Goal: Information Seeking & Learning: Learn about a topic

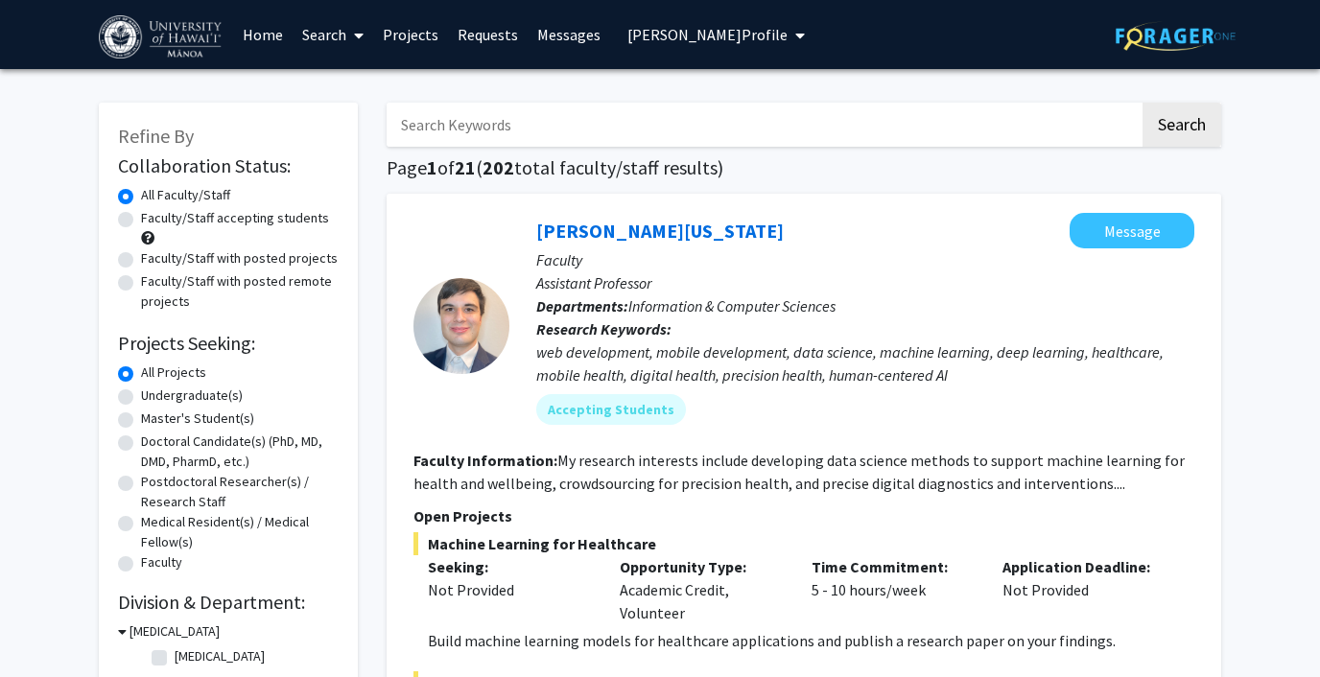
click at [689, 27] on span "Paris Stowers's Profile" at bounding box center [707, 34] width 160 height 19
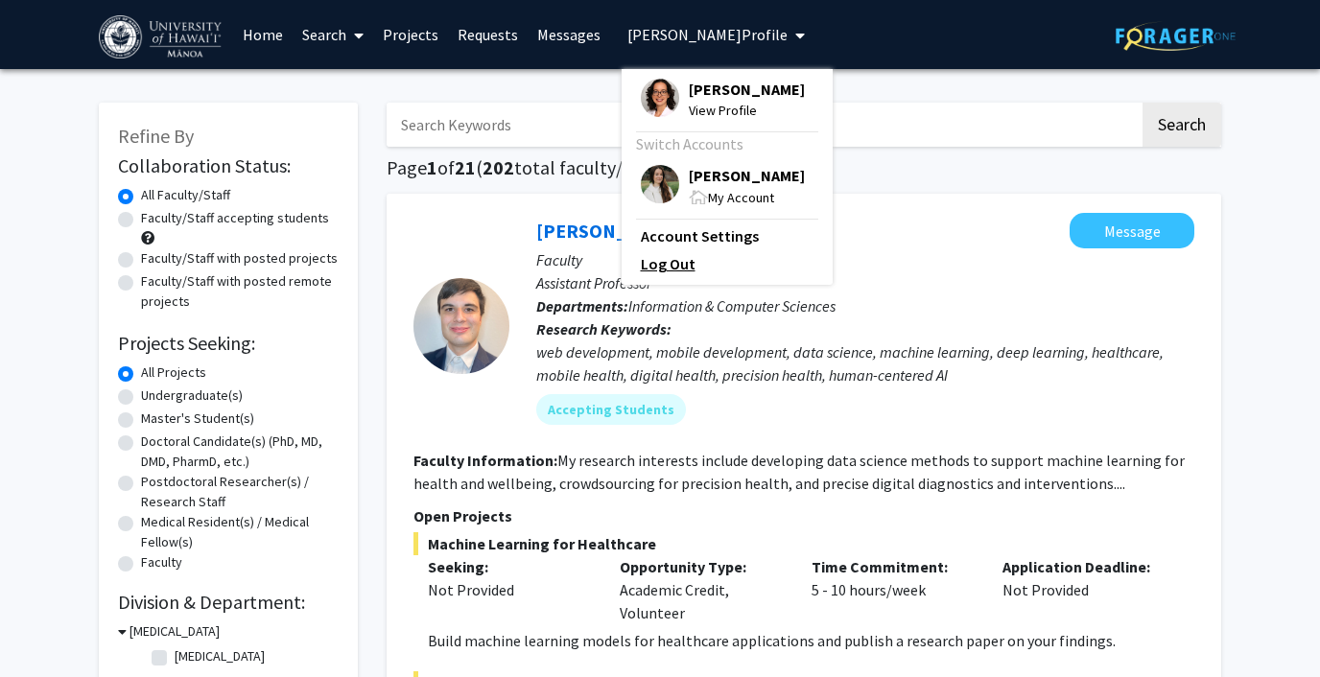
click at [656, 267] on link "Log Out" at bounding box center [727, 263] width 173 height 23
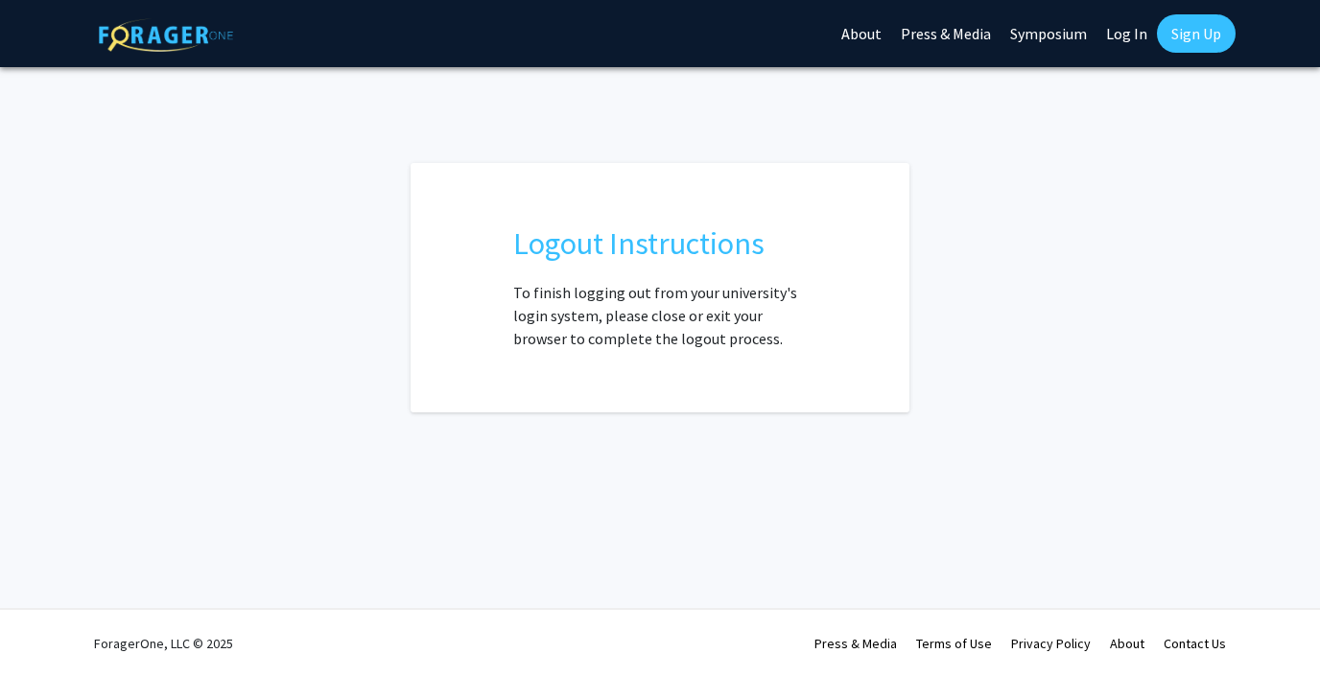
click at [1128, 33] on link "Log In" at bounding box center [1126, 33] width 60 height 67
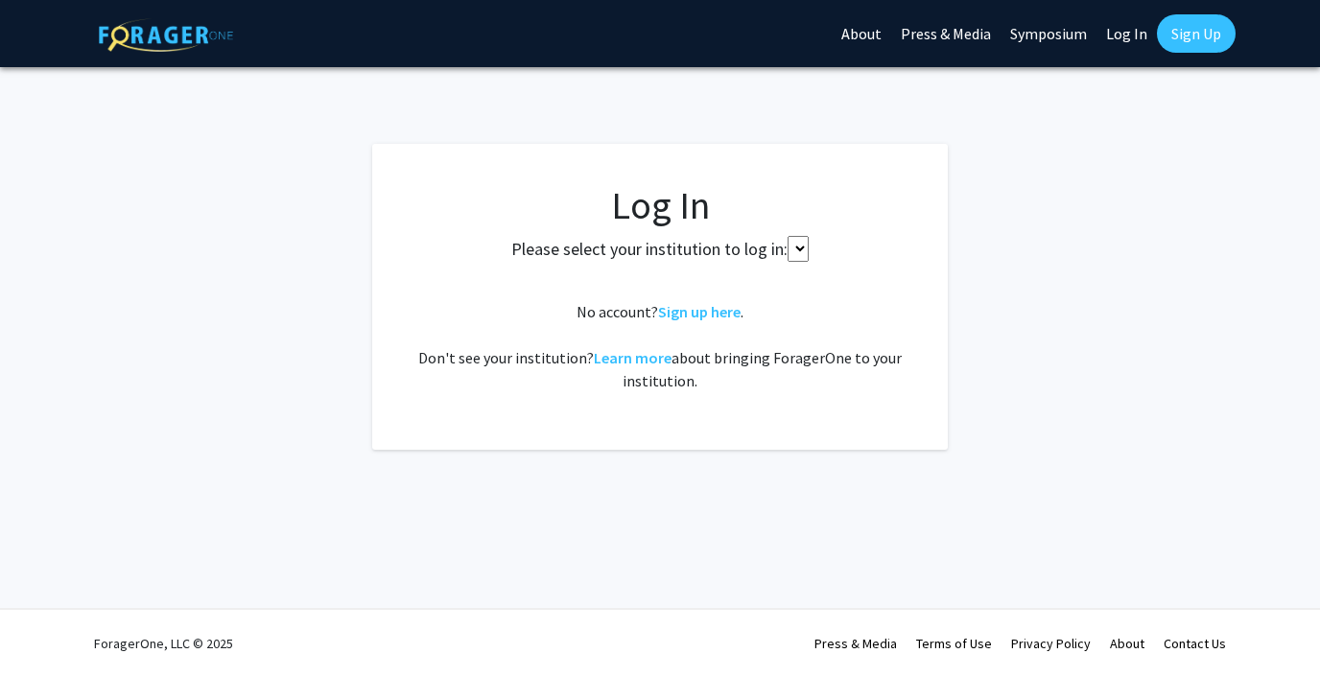
select select
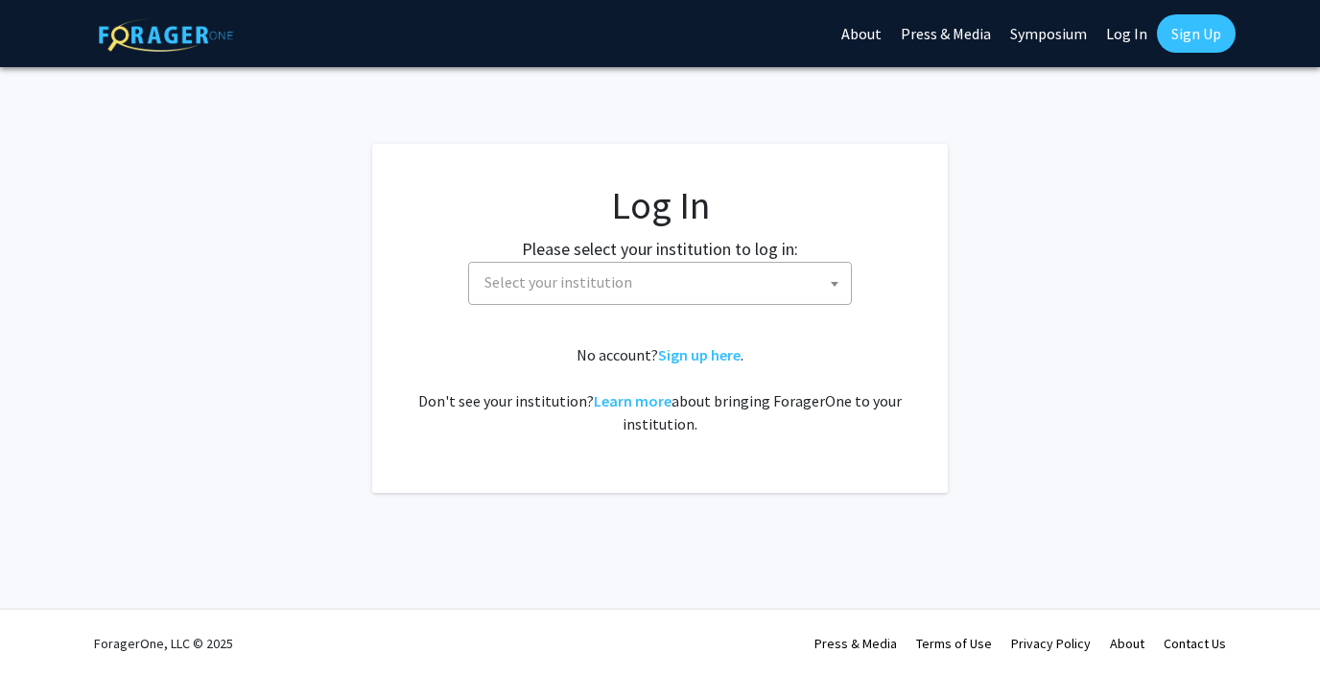
click at [635, 278] on span "Select your institution" at bounding box center [664, 282] width 374 height 39
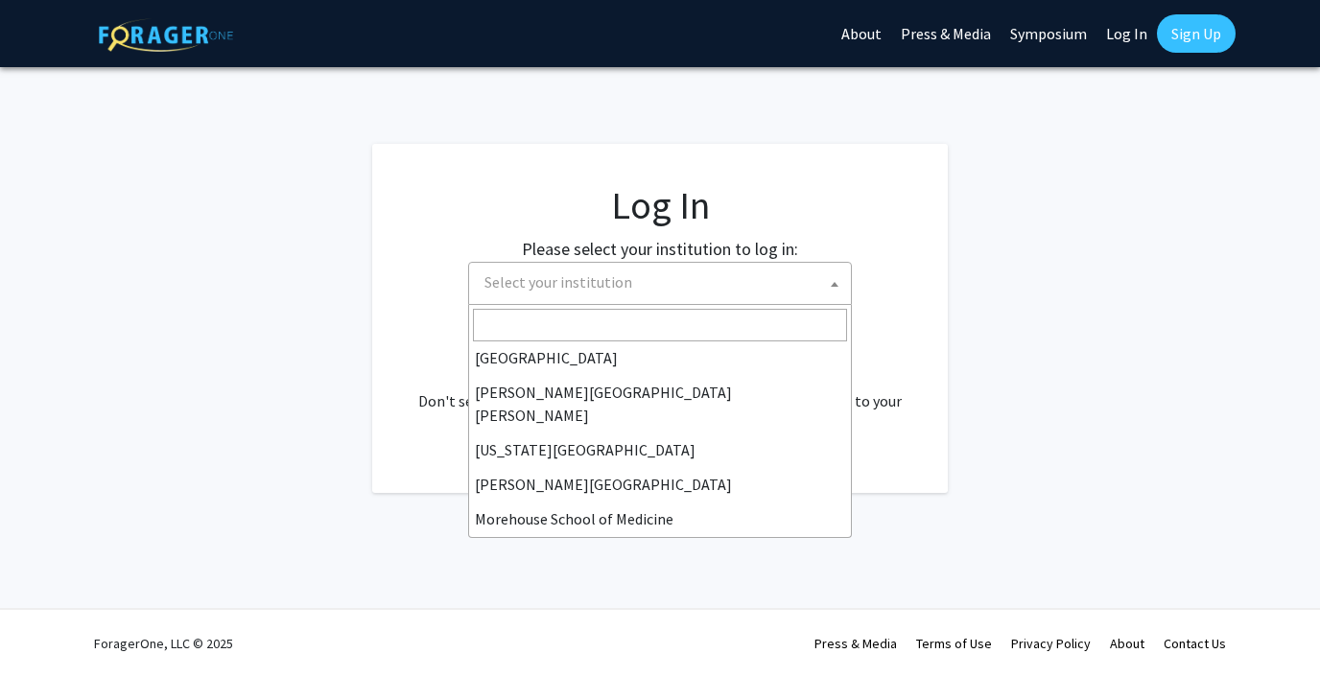
scroll to position [879, 0]
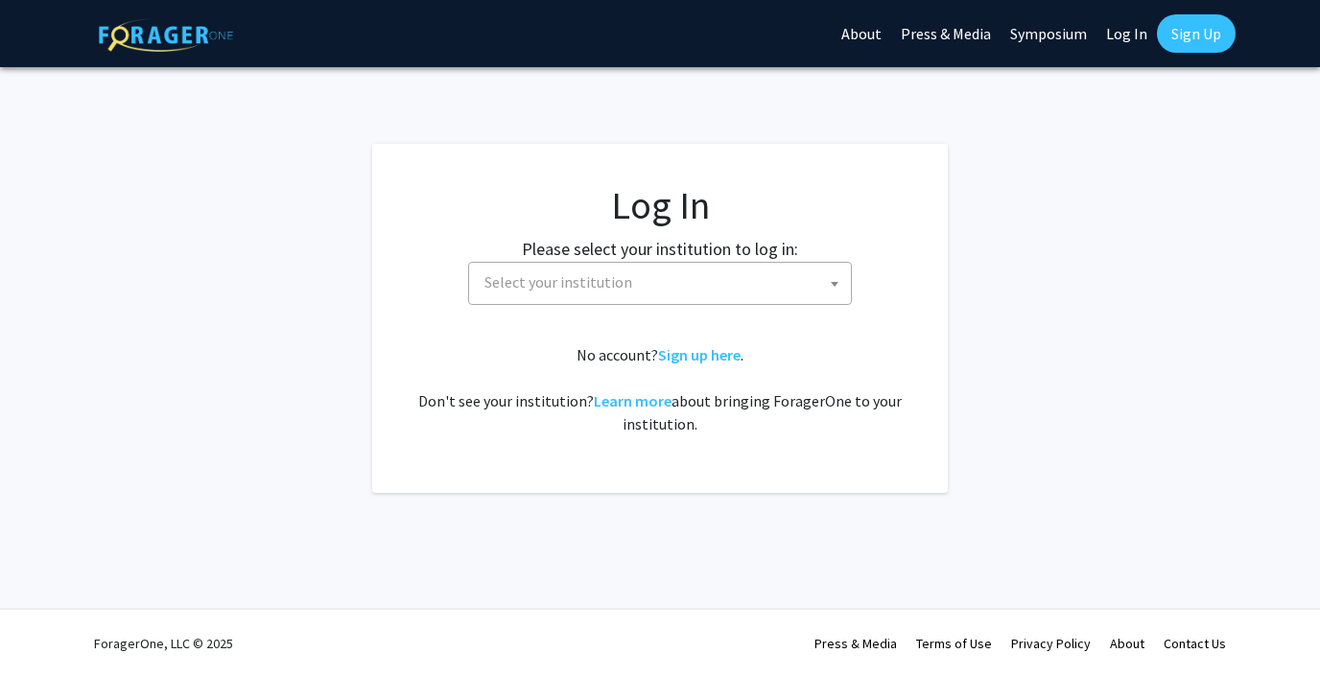
click at [1099, 312] on fg-login "Log In Please select your institution to log in: Baylor University Brandeis Uni…" at bounding box center [660, 318] width 1320 height 349
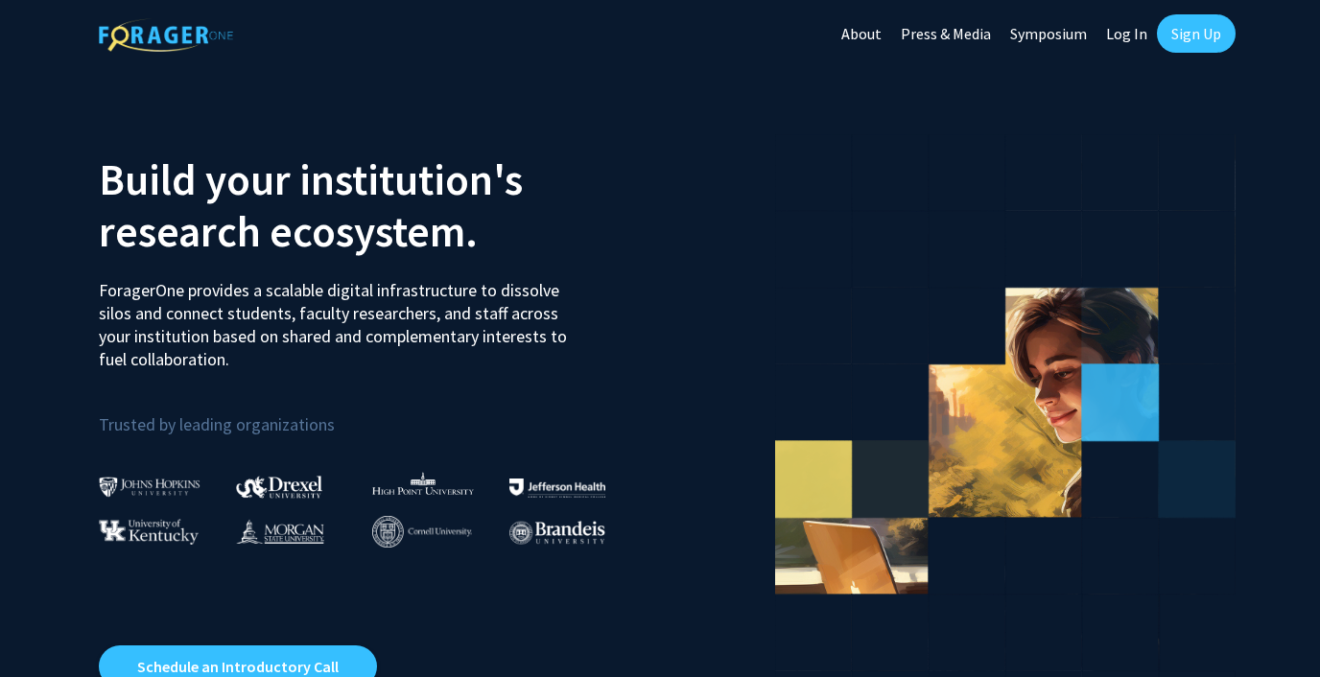
click at [1125, 35] on link "Log In" at bounding box center [1126, 33] width 60 height 67
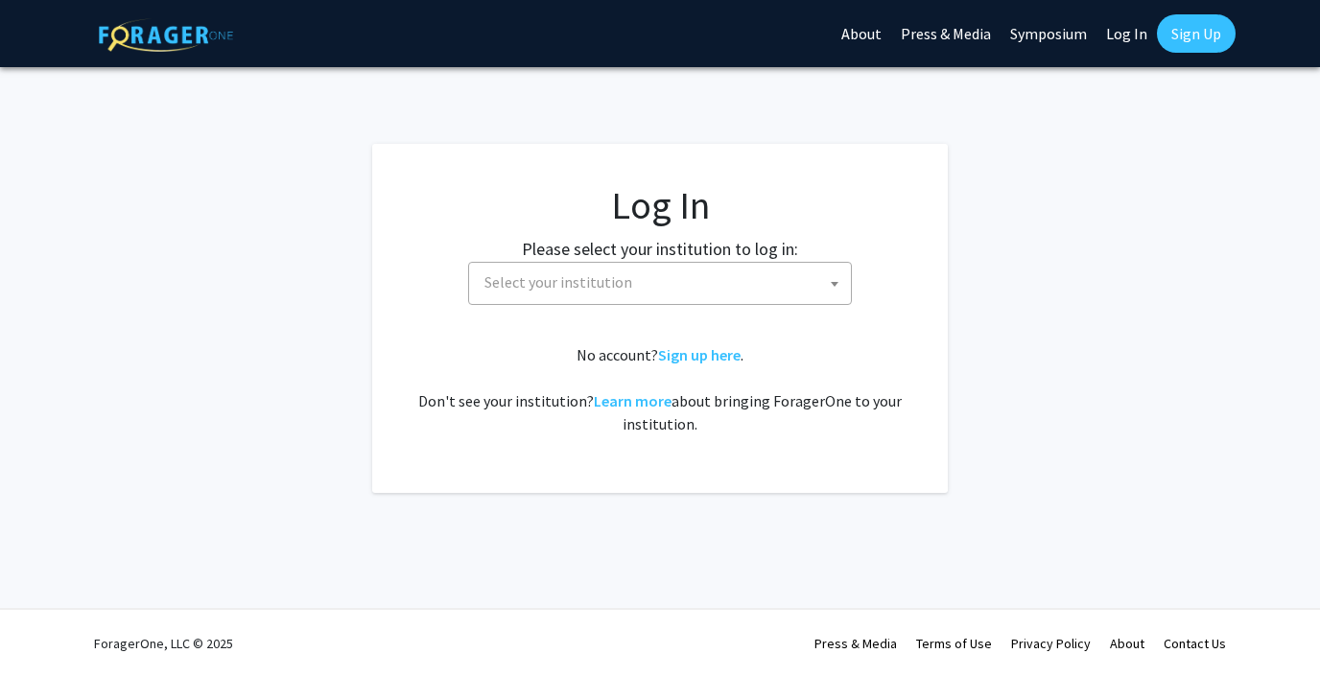
click at [647, 294] on span "Select your institution" at bounding box center [664, 282] width 374 height 39
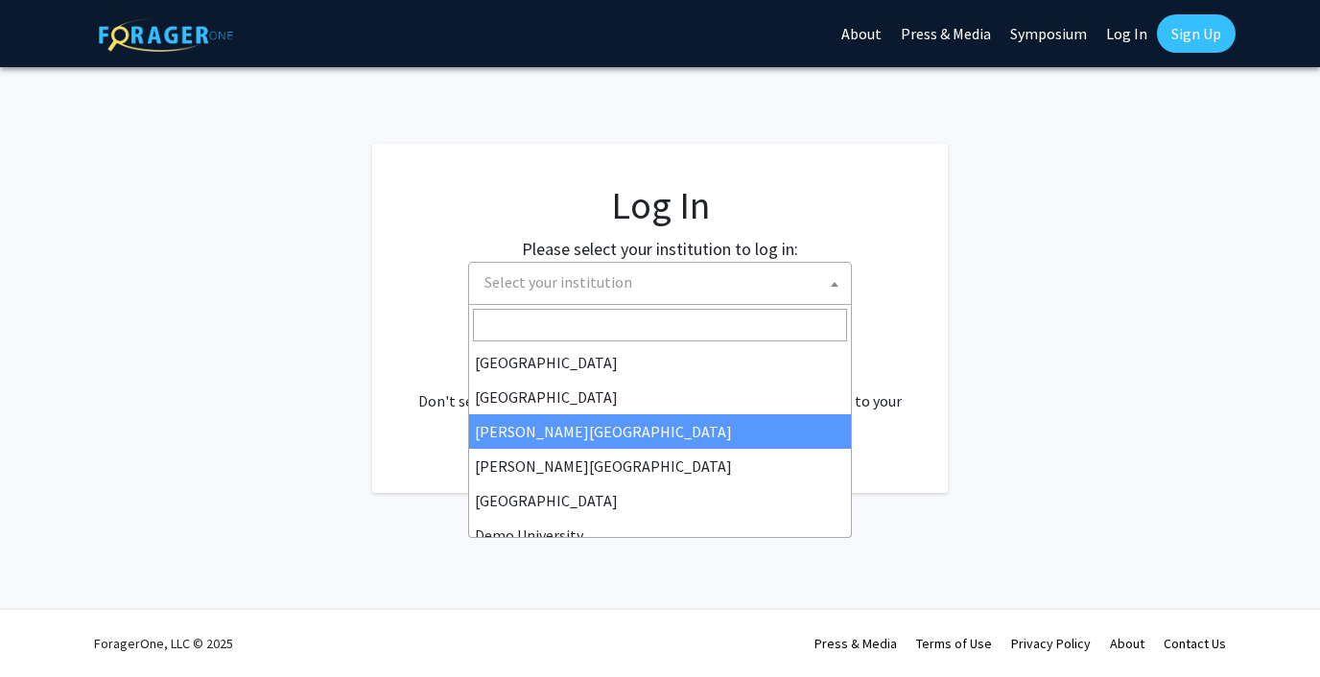
scroll to position [151, 0]
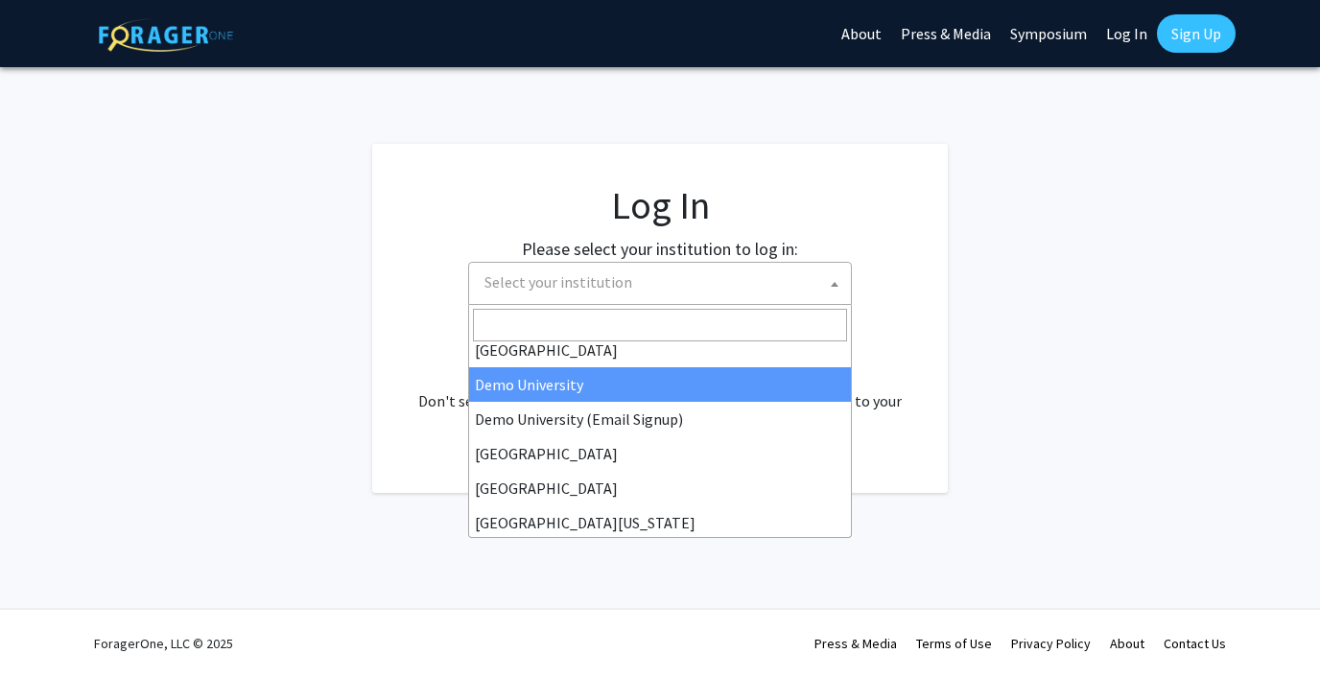
select select "8"
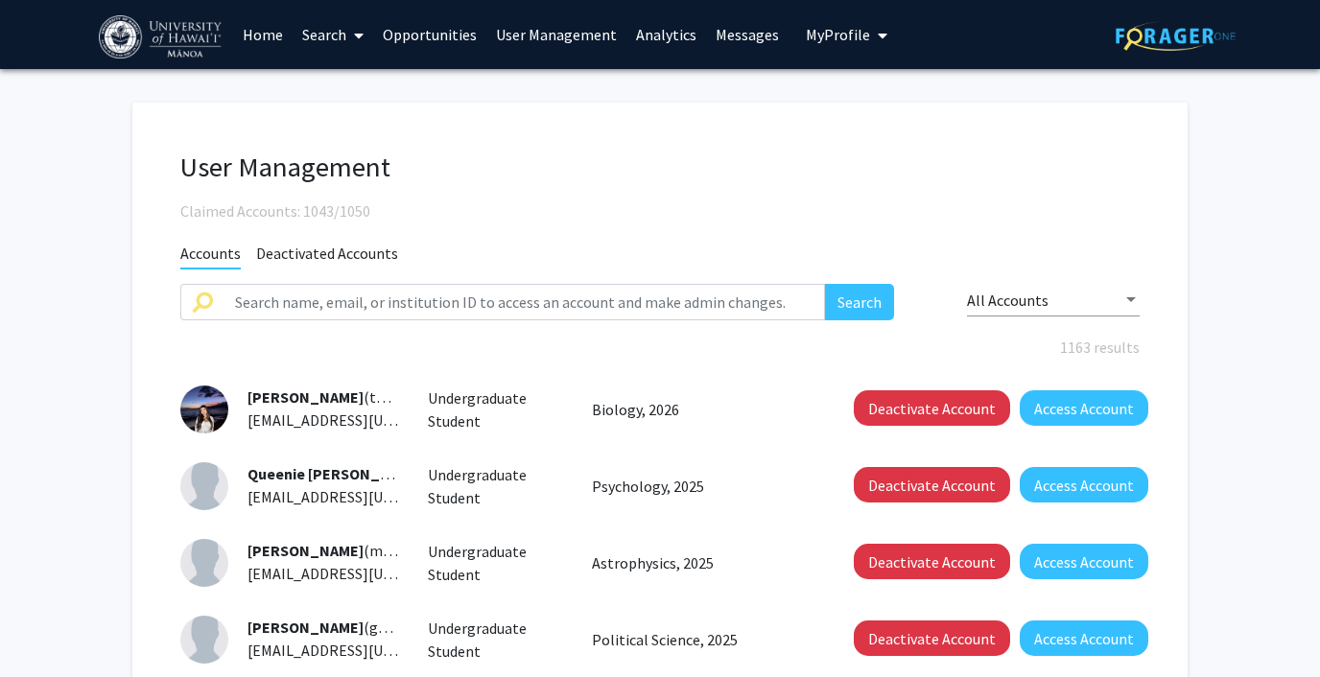
click at [411, 32] on link "Opportunities" at bounding box center [429, 34] width 113 height 67
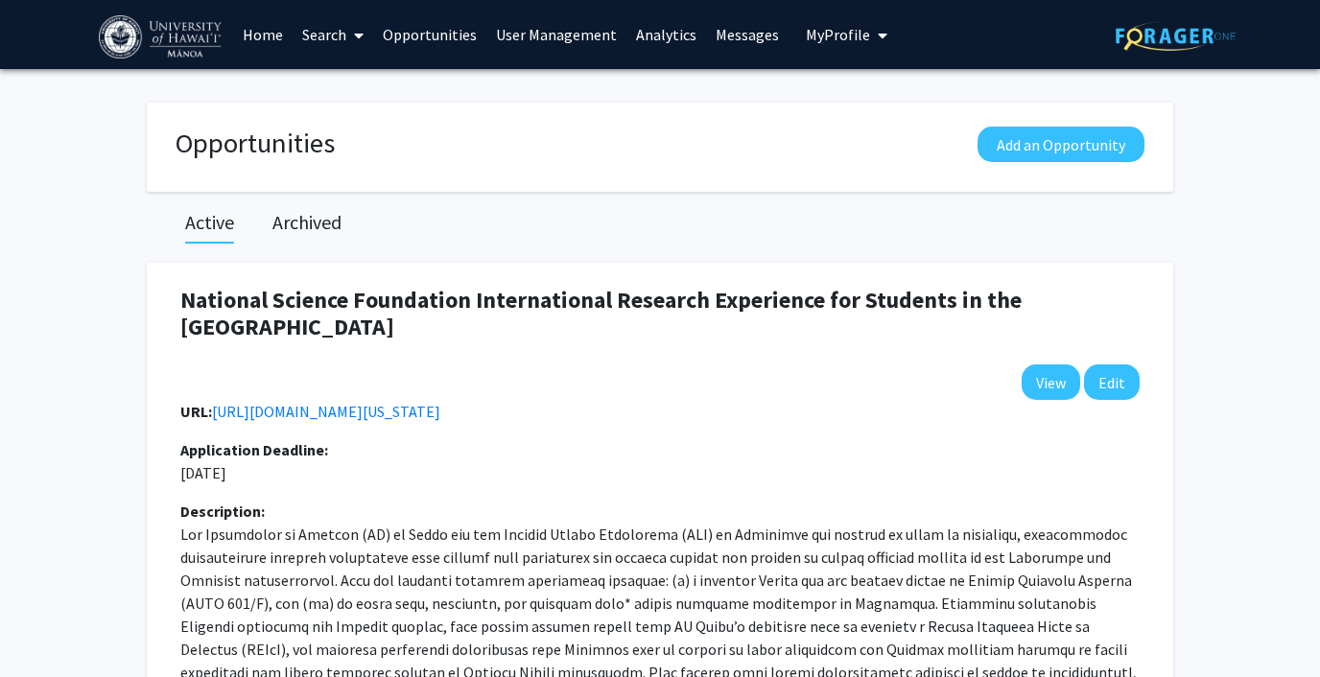
click at [346, 35] on span at bounding box center [354, 35] width 17 height 67
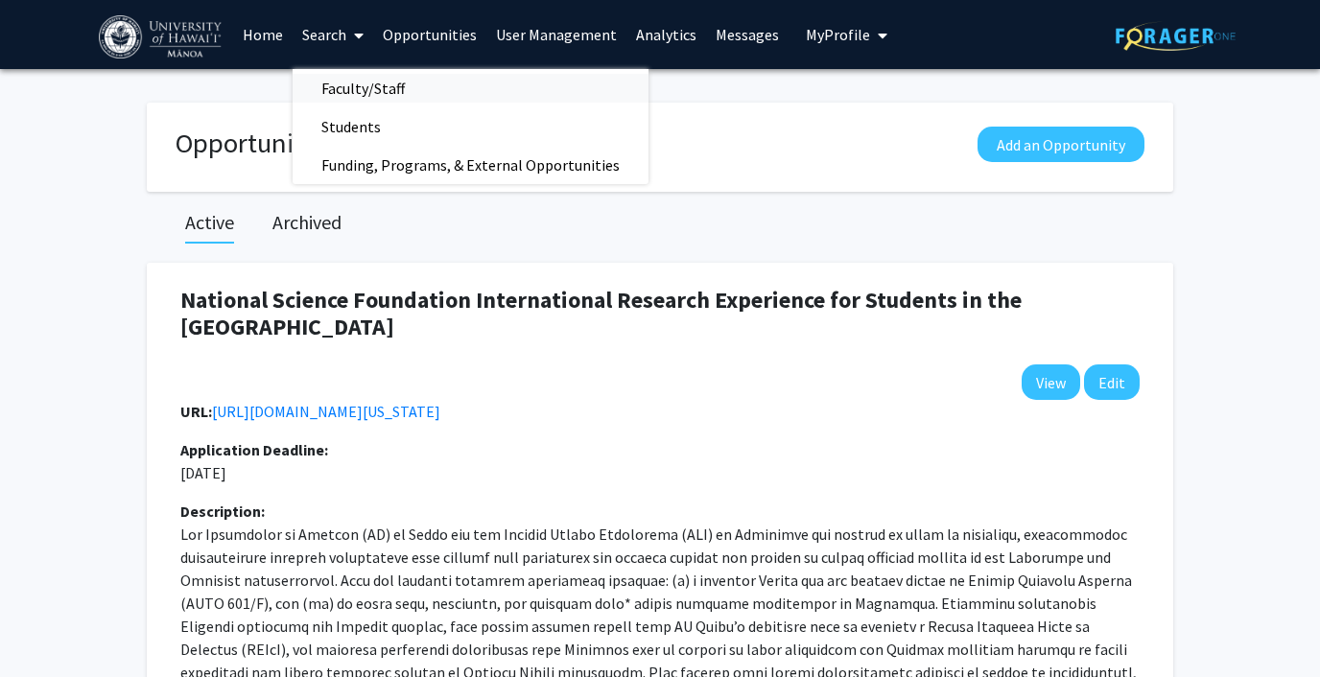
click at [346, 83] on span "Faculty/Staff" at bounding box center [363, 88] width 141 height 38
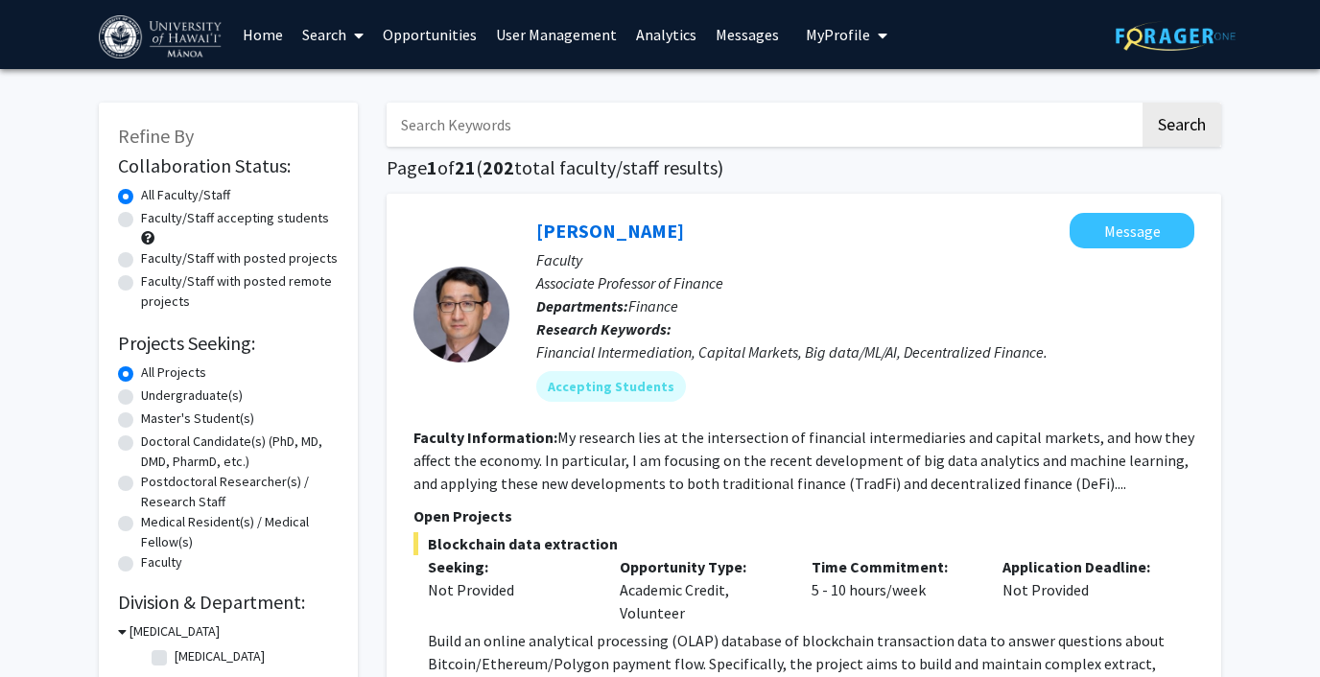
click at [141, 257] on label "Faculty/Staff with posted projects" at bounding box center [239, 258] width 197 height 20
click at [141, 257] on input "Faculty/Staff with posted projects" at bounding box center [147, 254] width 12 height 12
radio input "true"
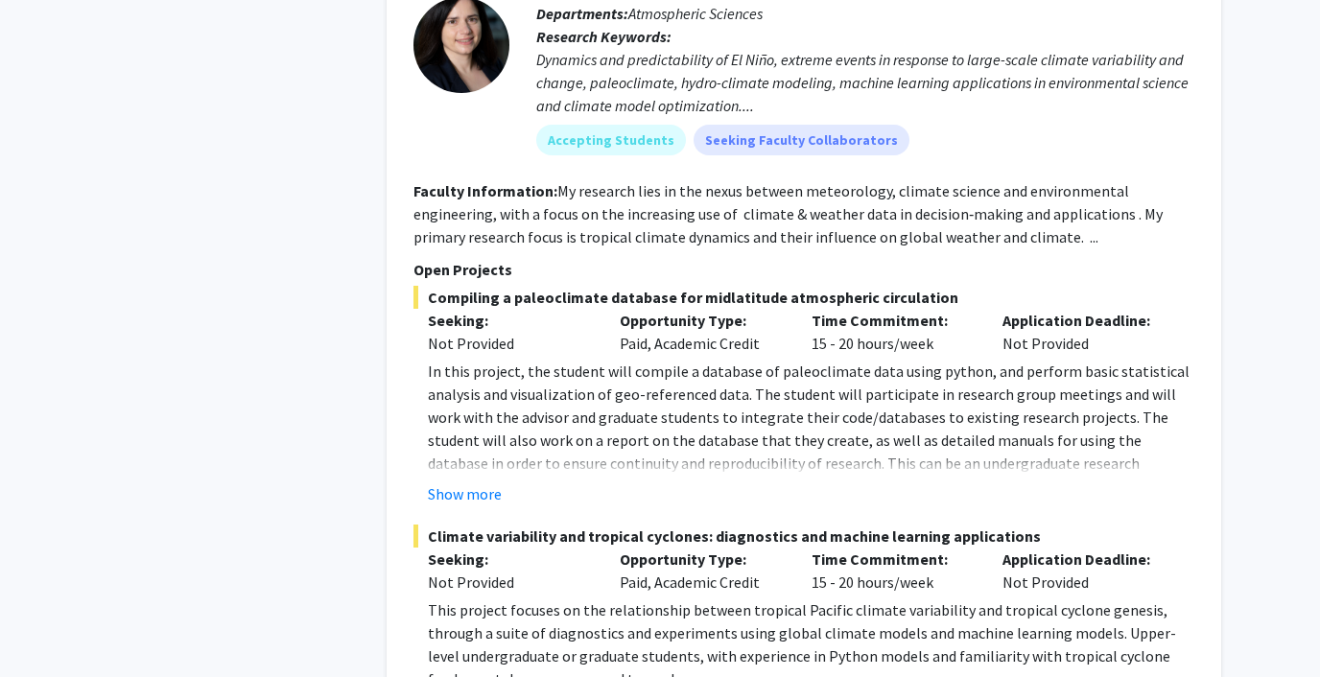
scroll to position [4369, 0]
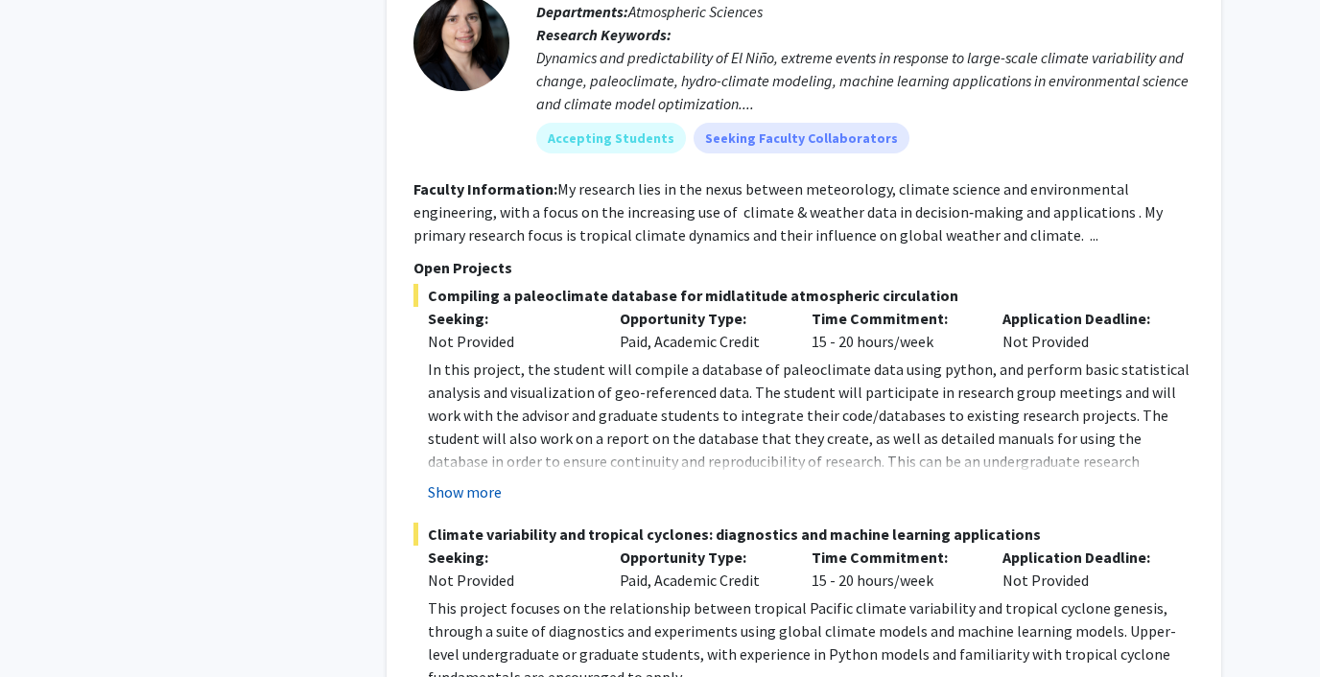
click at [469, 481] on button "Show more" at bounding box center [465, 492] width 74 height 23
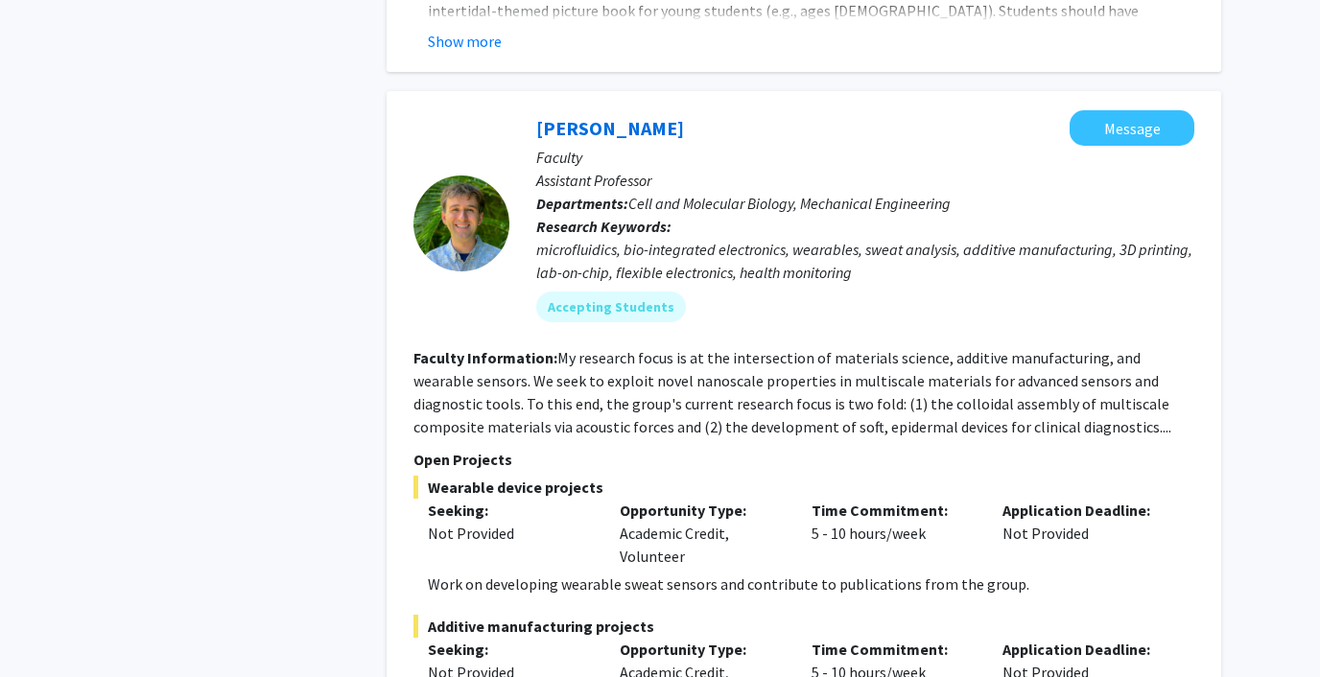
scroll to position [11529, 0]
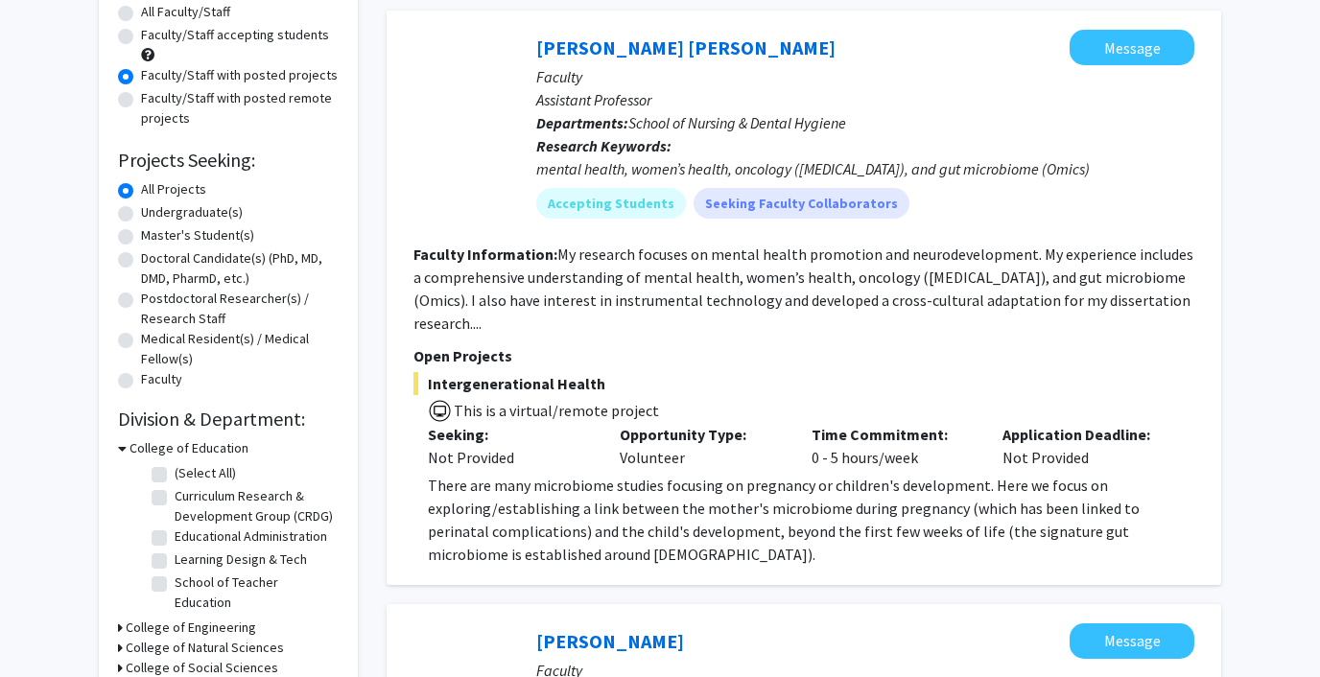
scroll to position [184, 0]
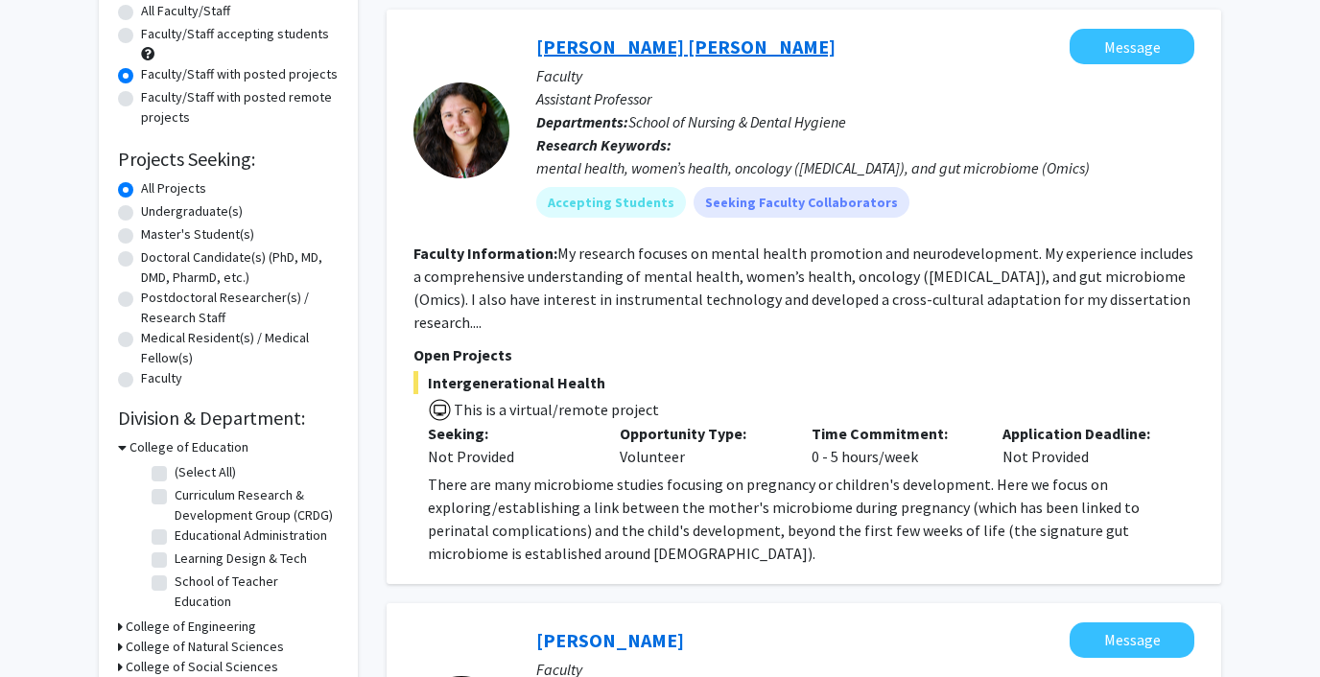
click at [605, 36] on link "[PERSON_NAME] [PERSON_NAME]" at bounding box center [685, 47] width 299 height 24
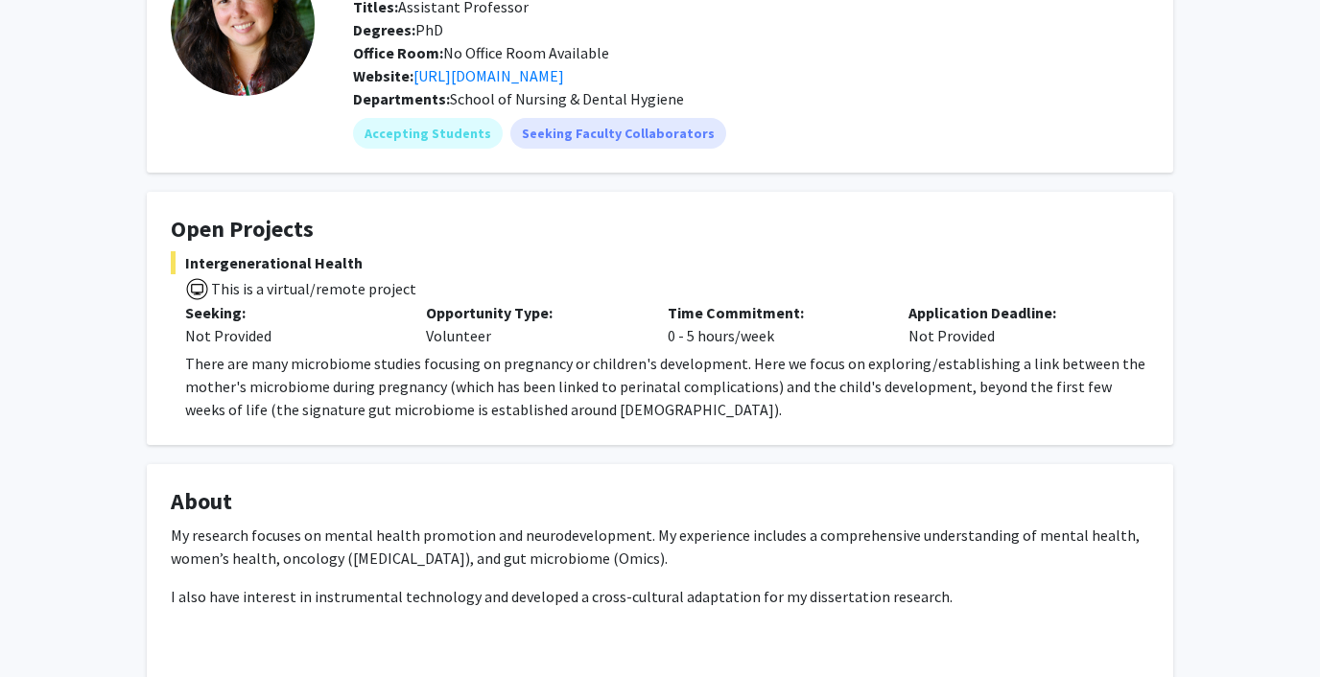
scroll to position [200, 0]
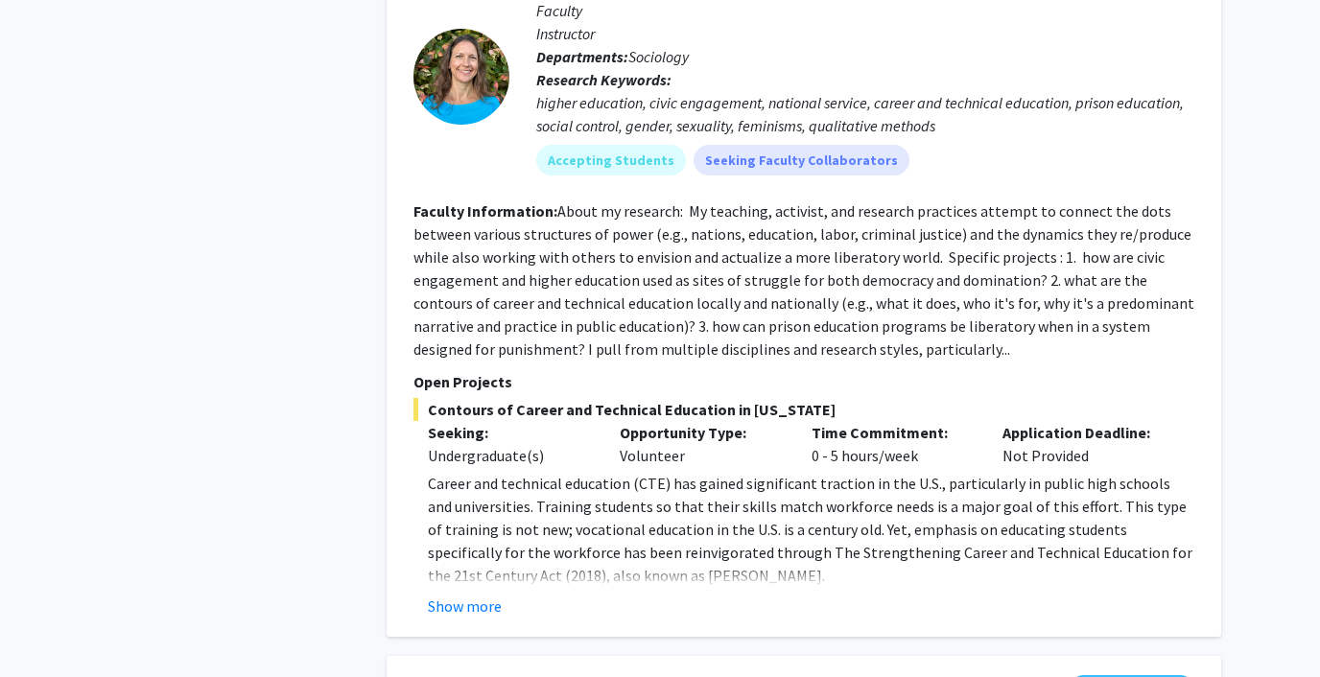
scroll to position [1516, 0]
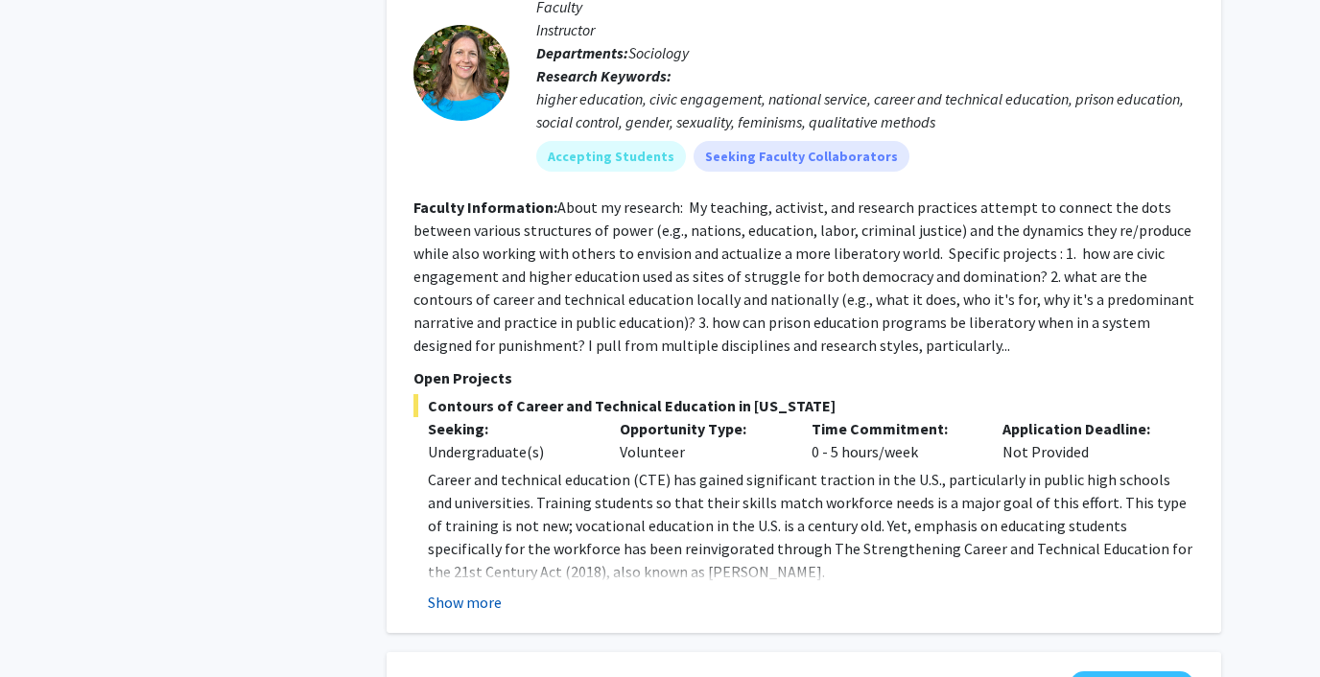
click at [476, 591] on button "Show more" at bounding box center [465, 602] width 74 height 23
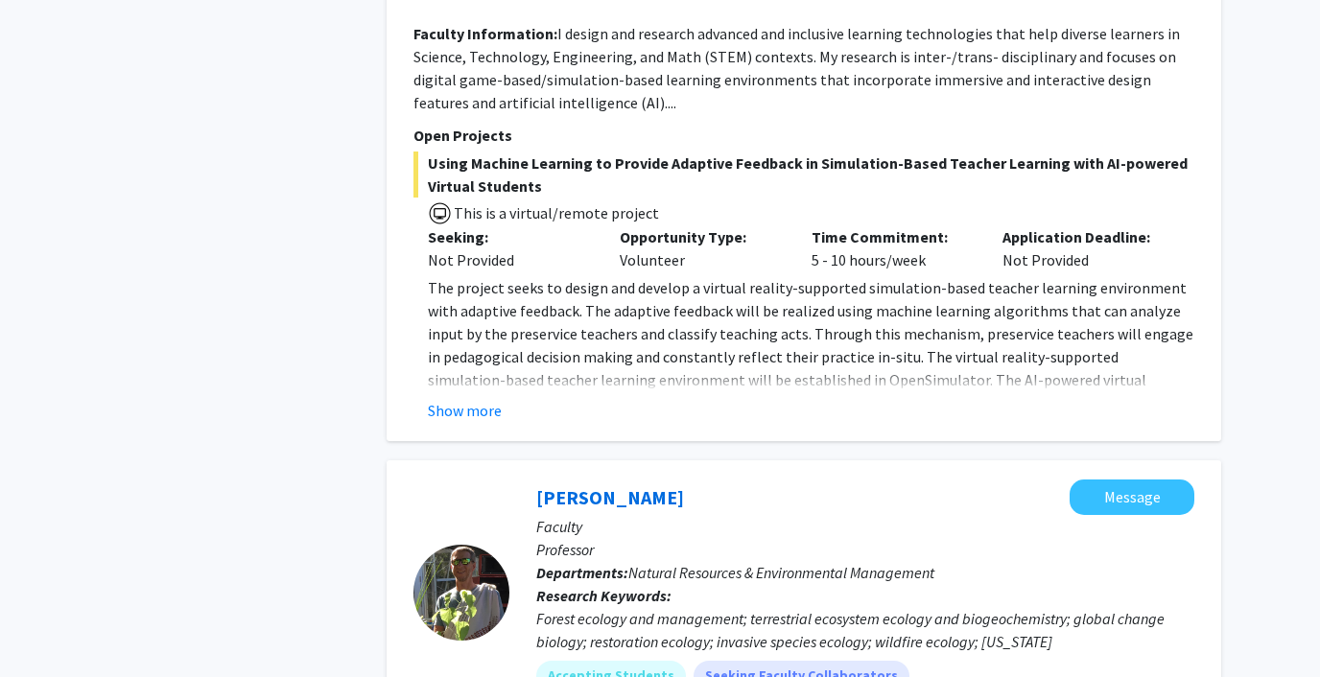
scroll to position [2589, 0]
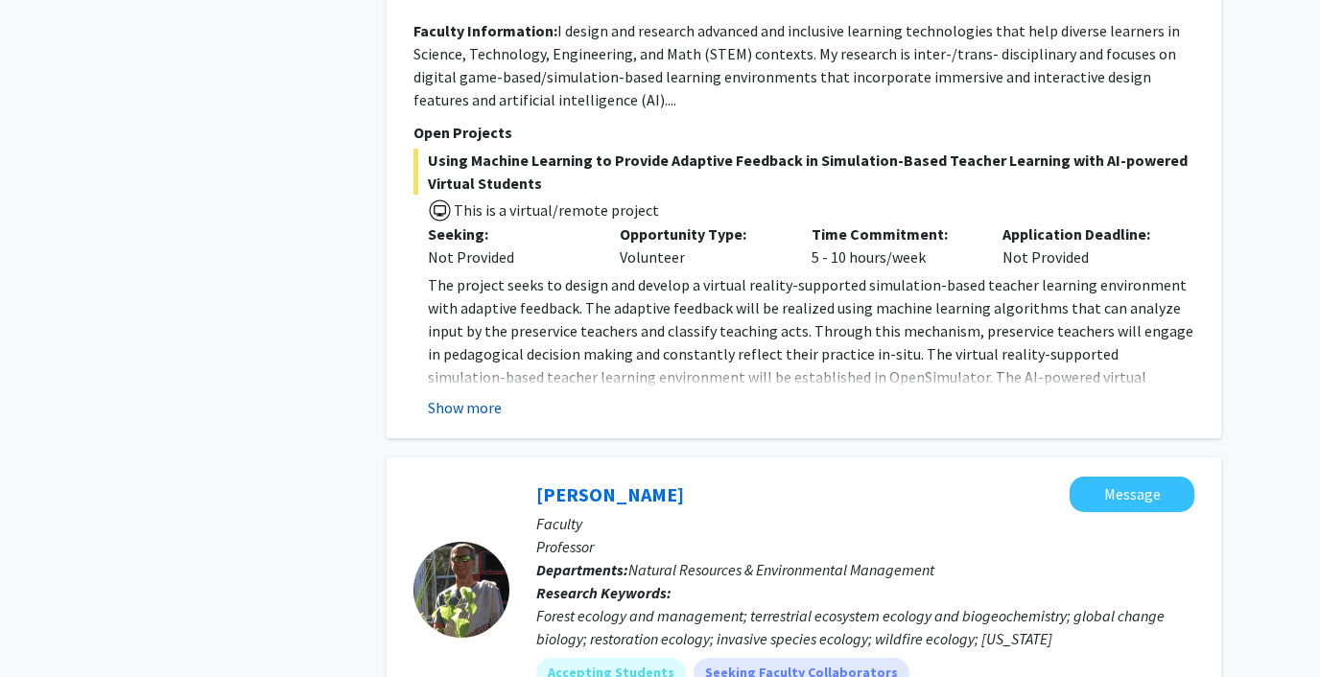
click at [470, 396] on button "Show more" at bounding box center [465, 407] width 74 height 23
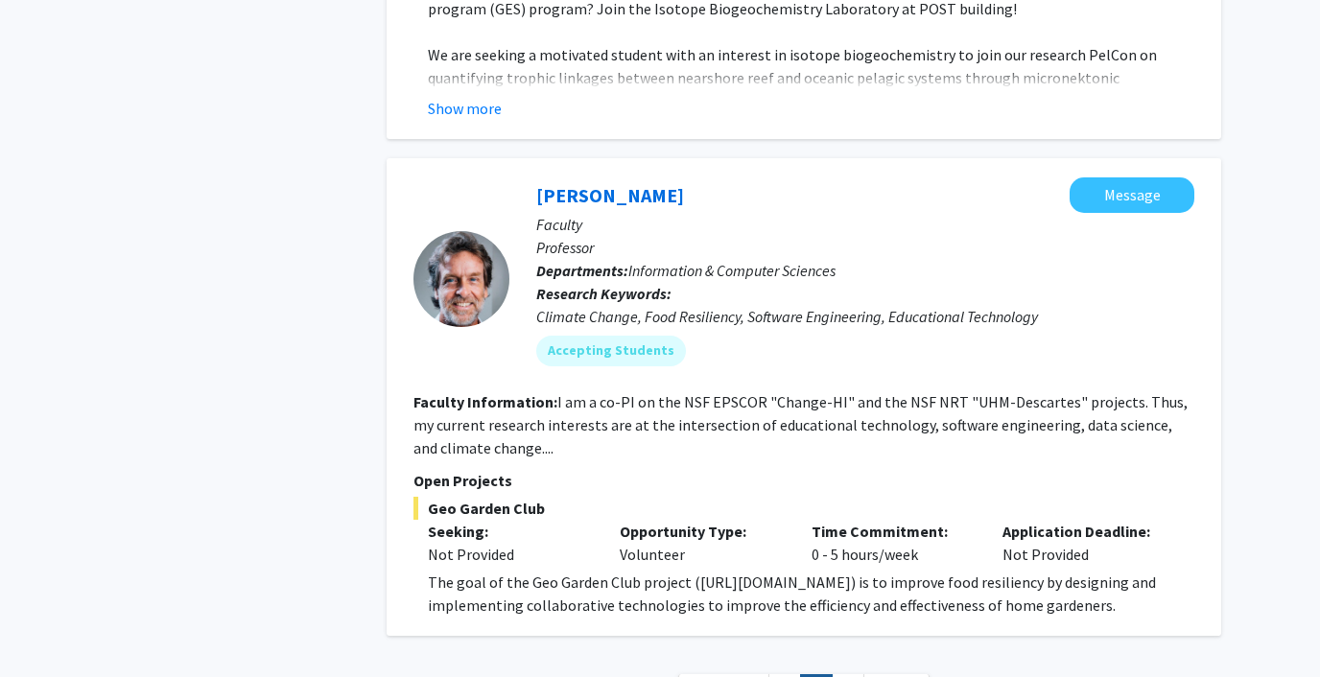
scroll to position [6084, 0]
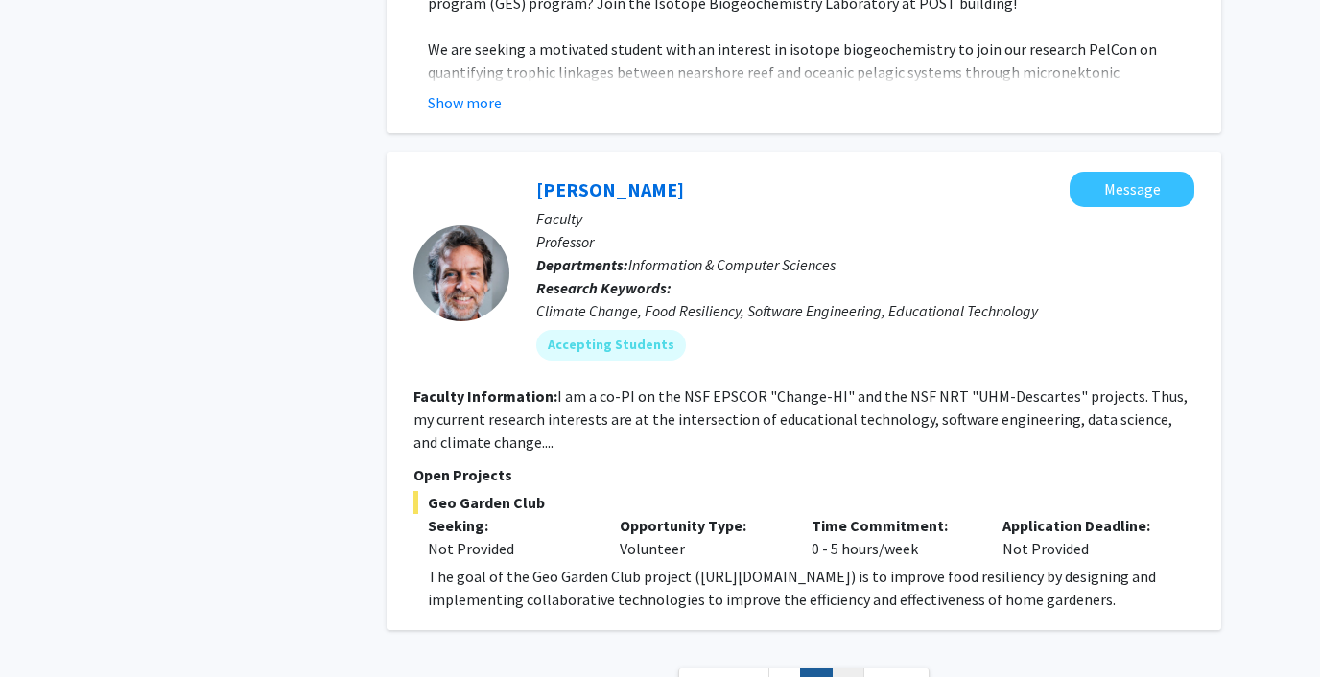
click at [846, 669] on link "3" at bounding box center [848, 686] width 33 height 34
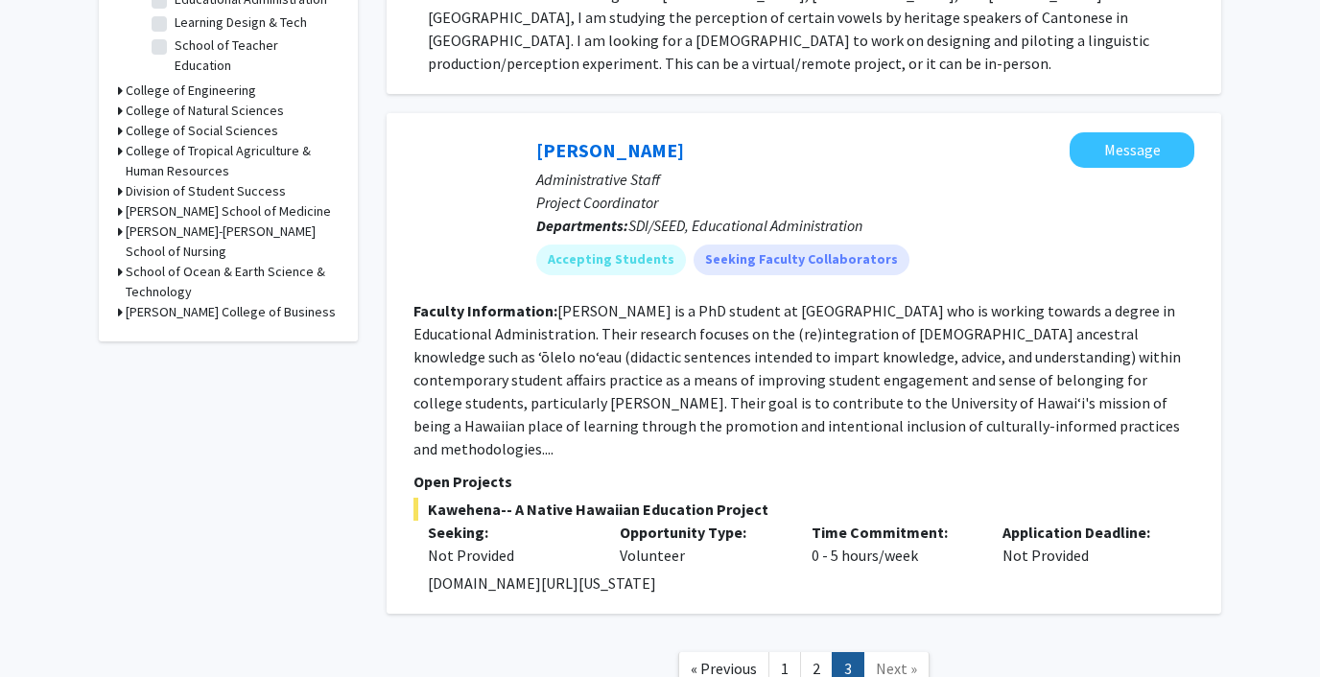
scroll to position [740, 0]
